Goal: Find contact information: Find contact information

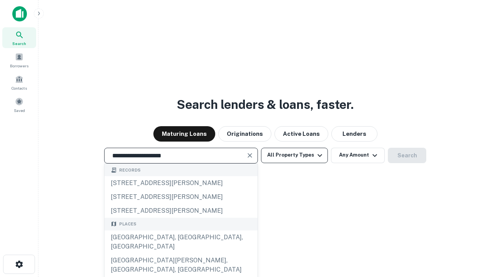
click at [181, 253] on div "Santa Monica, CA, USA" at bounding box center [180, 241] width 153 height 23
click at [294, 155] on button "All Property Types" at bounding box center [294, 154] width 67 height 15
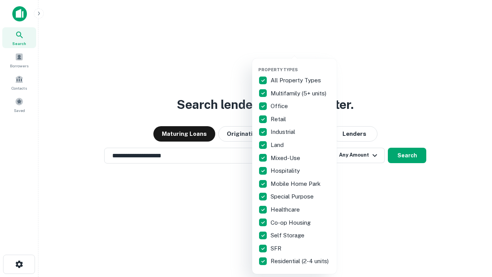
type input "**********"
click at [300, 65] on button "button" at bounding box center [300, 65] width 84 height 0
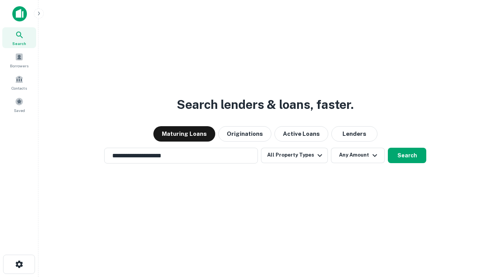
scroll to position [5, 93]
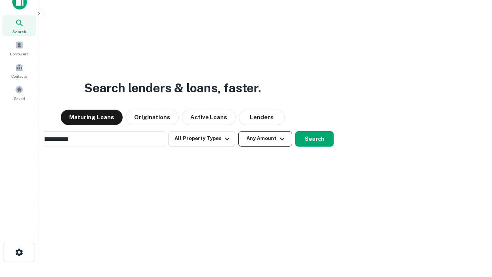
click at [238, 131] on button "Any Amount" at bounding box center [265, 138] width 54 height 15
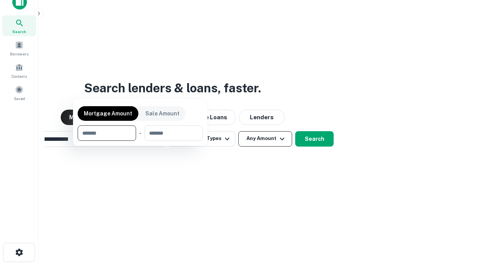
scroll to position [12, 0]
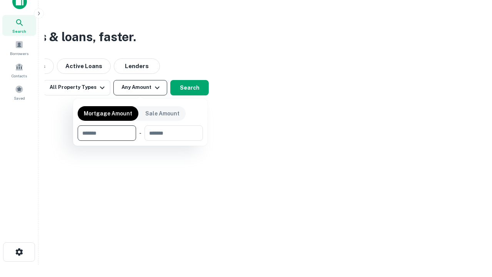
type input "*******"
click at [140, 141] on button "button" at bounding box center [140, 141] width 125 height 0
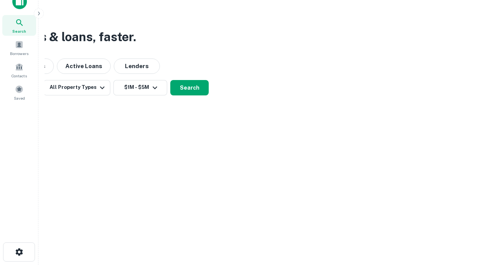
scroll to position [5, 142]
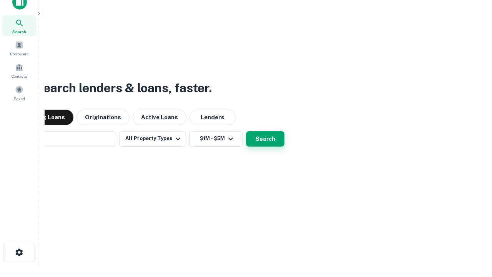
click at [246, 131] on button "Search" at bounding box center [265, 138] width 38 height 15
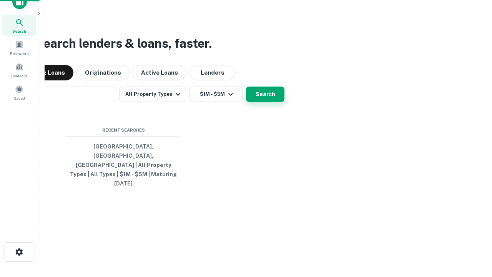
scroll to position [20, 217]
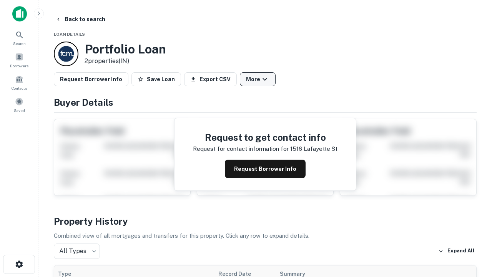
click at [257, 79] on button "More" at bounding box center [258, 79] width 36 height 14
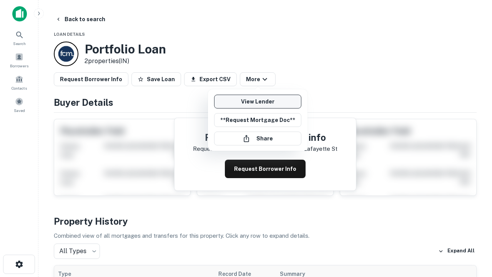
click at [257, 101] on link "View Lender" at bounding box center [257, 101] width 87 height 14
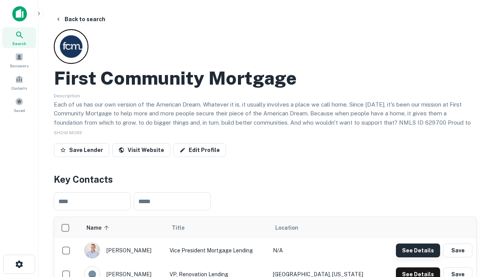
click at [417, 250] on button "See Details" at bounding box center [418, 250] width 44 height 14
